Goal: Find specific page/section: Find specific page/section

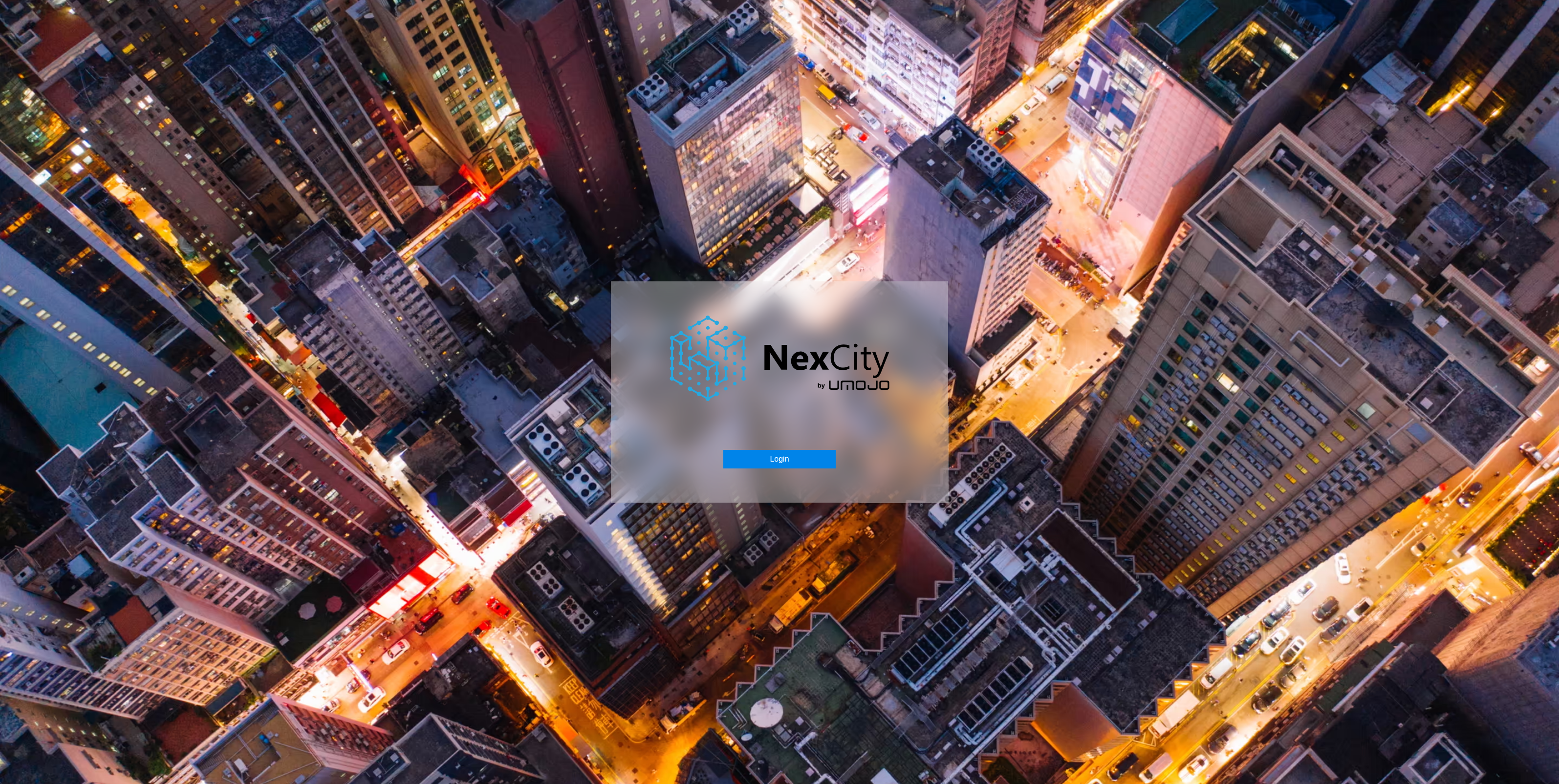
click at [797, 461] on button "Login" at bounding box center [779, 459] width 112 height 18
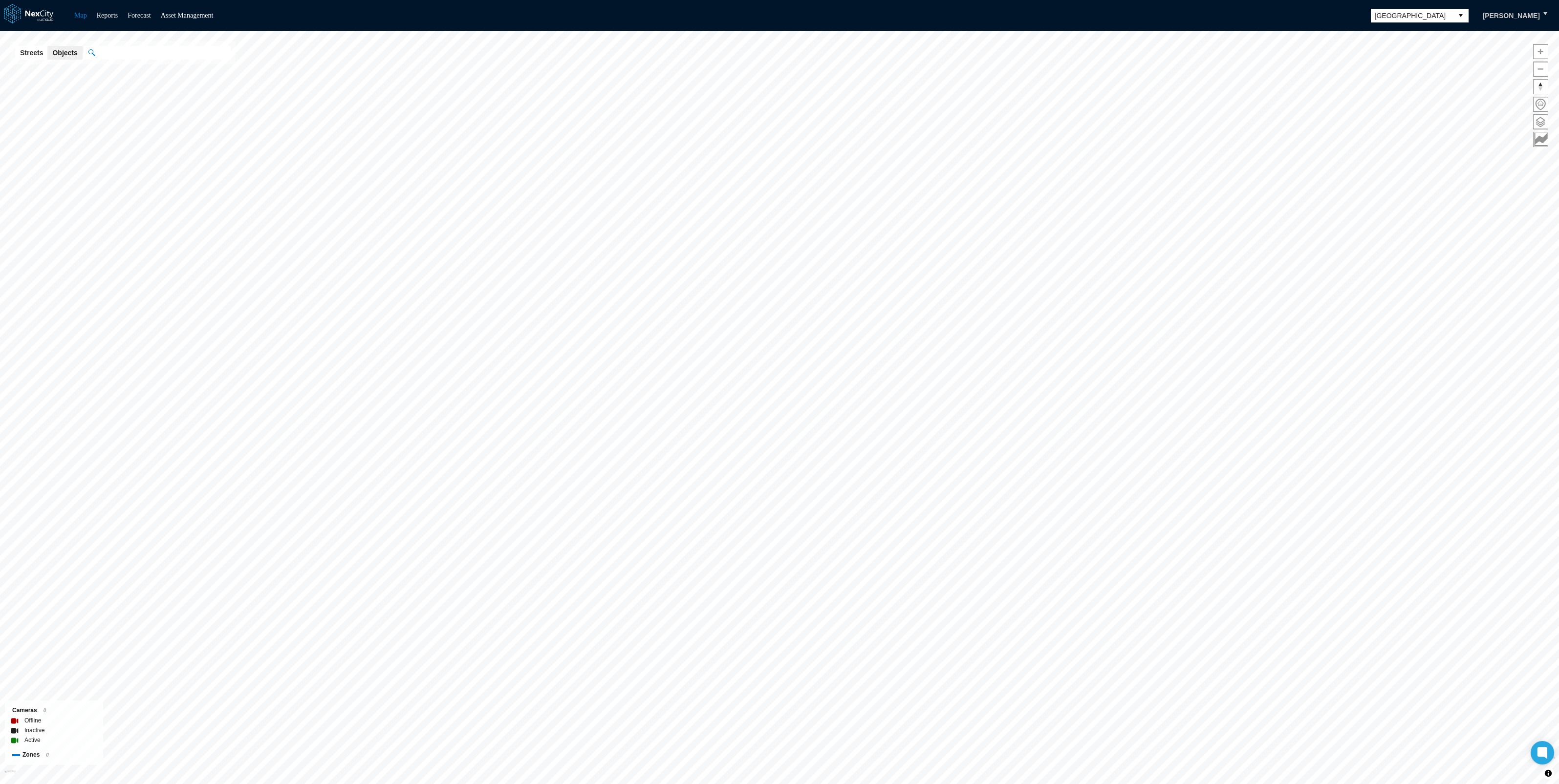
click at [1429, 17] on span "[GEOGRAPHIC_DATA]" at bounding box center [1412, 16] width 74 height 10
click at [1397, 89] on span "[GEOGRAPHIC_DATA][PERSON_NAME]" at bounding box center [1422, 98] width 90 height 20
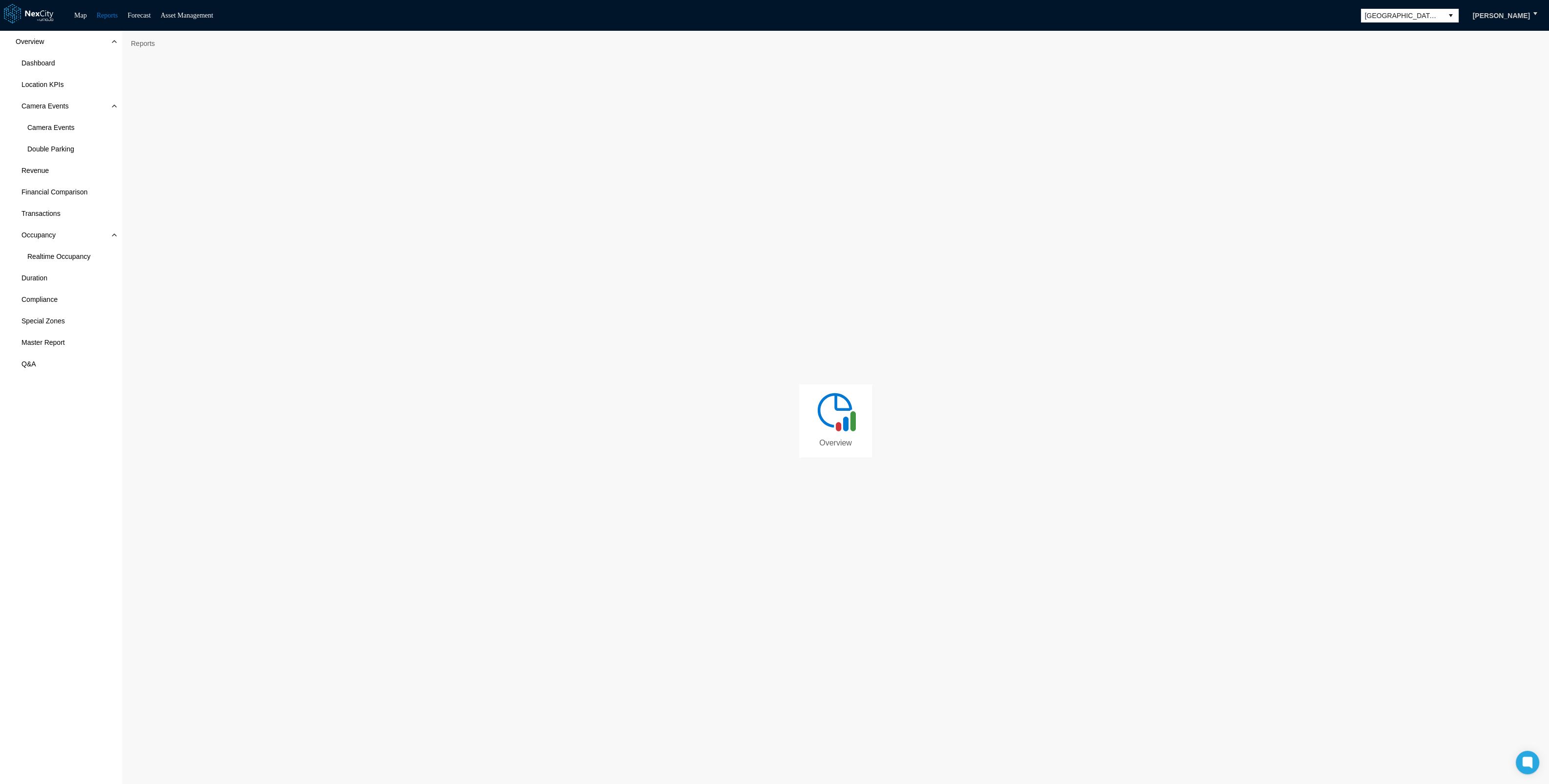
click at [833, 413] on img at bounding box center [836, 412] width 44 height 44
click at [70, 149] on span "Double Parking" at bounding box center [51, 149] width 47 height 10
